Goal: Task Accomplishment & Management: Use online tool/utility

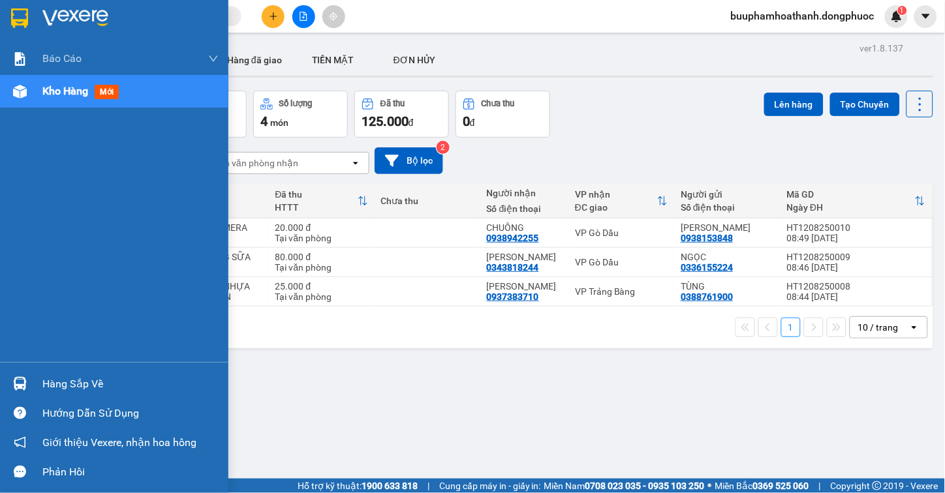
drag, startPoint x: 37, startPoint y: 383, endPoint x: 206, endPoint y: 379, distance: 169.0
click at [40, 383] on div "Hàng sắp về" at bounding box center [114, 383] width 228 height 29
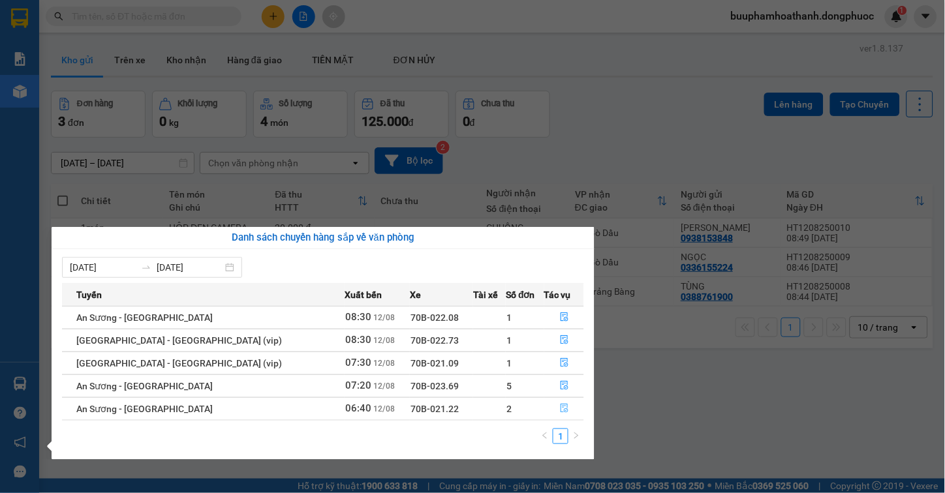
click at [560, 409] on icon "file-done" at bounding box center [564, 408] width 9 height 9
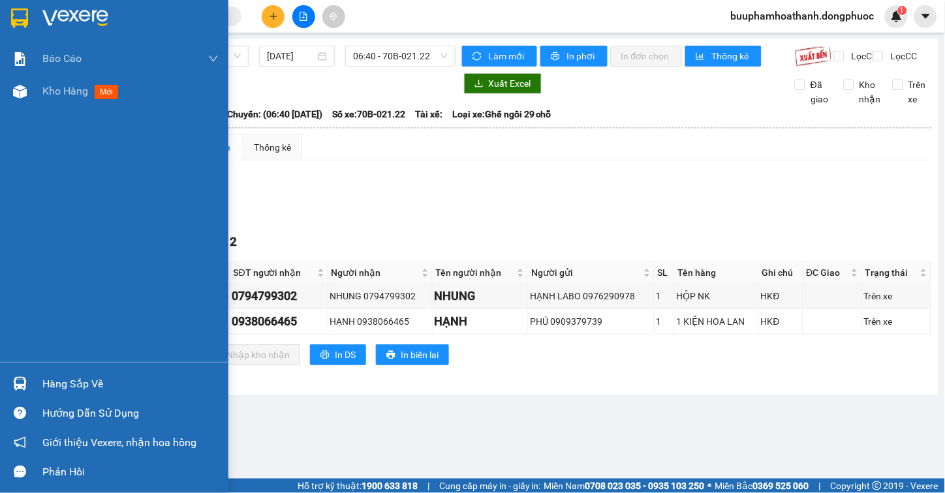
click at [31, 382] on div "Hàng sắp về" at bounding box center [114, 383] width 228 height 29
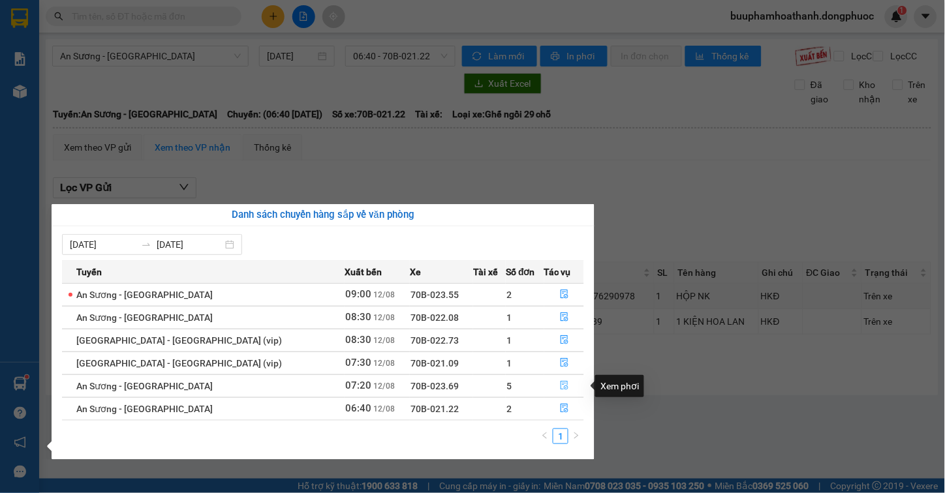
click at [560, 384] on icon "file-done" at bounding box center [564, 385] width 8 height 9
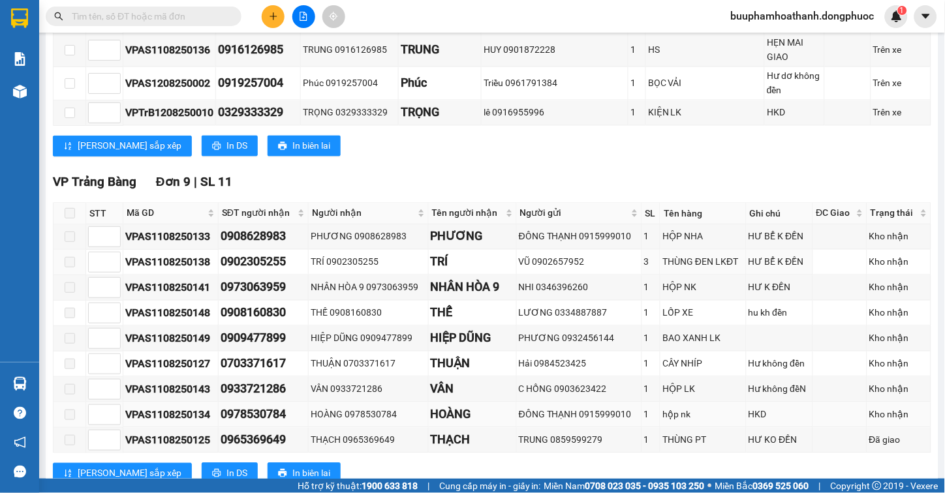
scroll to position [766, 0]
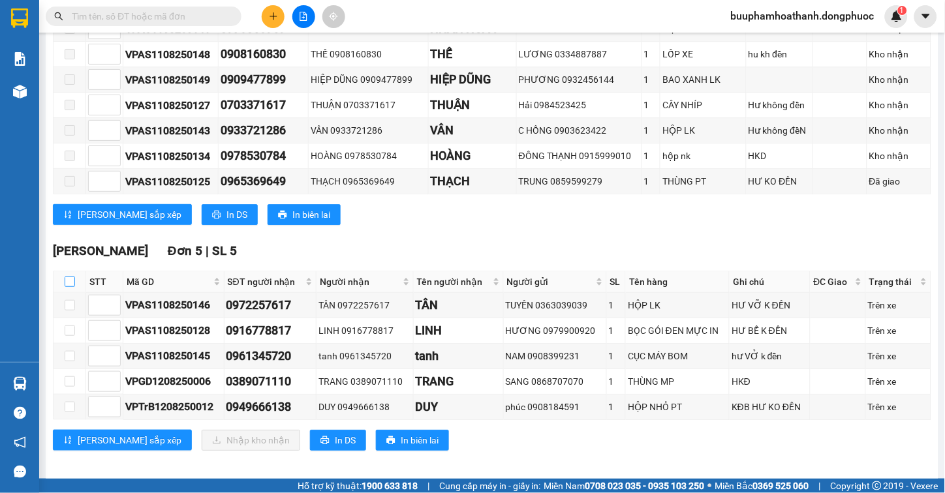
click at [67, 277] on input "checkbox" at bounding box center [70, 282] width 10 height 10
checkbox input "true"
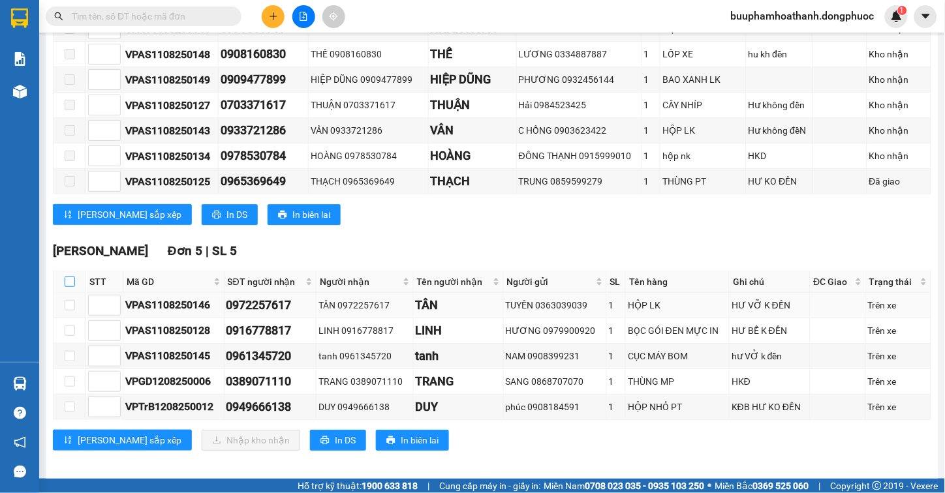
checkbox input "true"
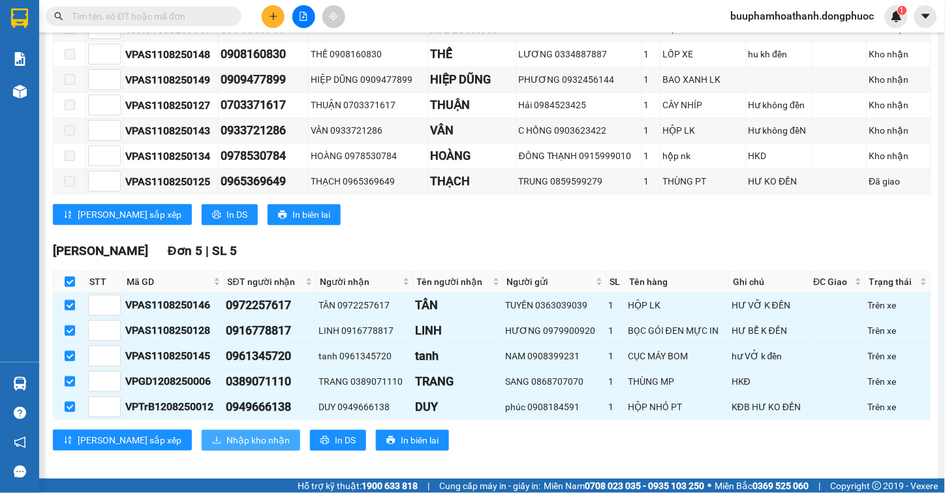
click at [226, 435] on span "Nhập kho nhận" at bounding box center [257, 440] width 63 height 14
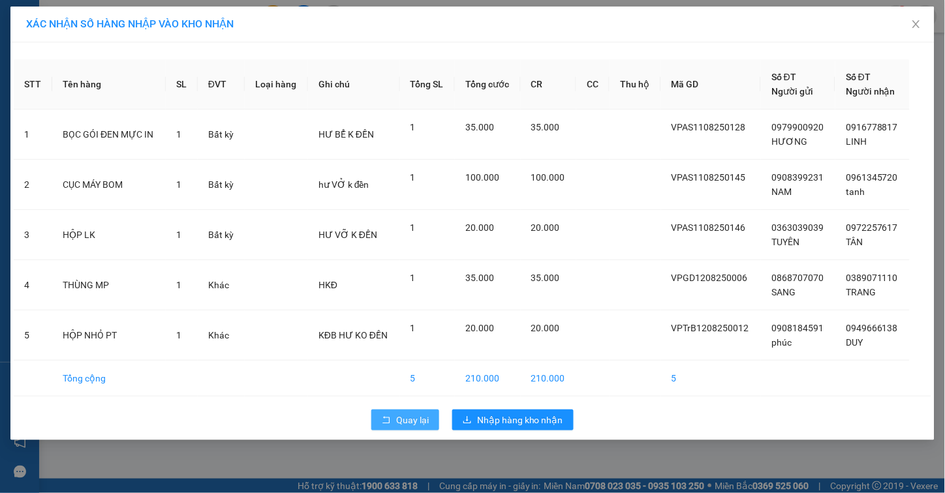
click at [386, 414] on button "Quay lại" at bounding box center [405, 420] width 68 height 21
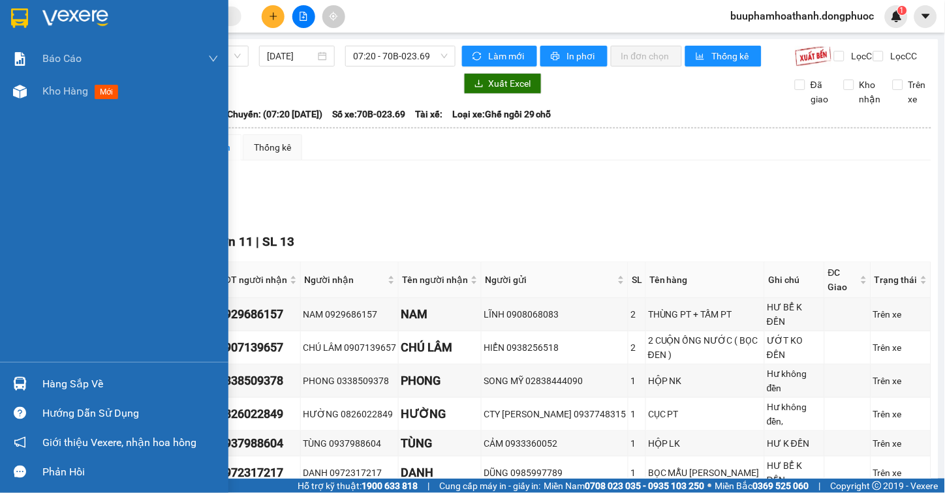
click at [37, 373] on div "Hàng sắp về" at bounding box center [114, 383] width 228 height 29
